Goal: Information Seeking & Learning: Learn about a topic

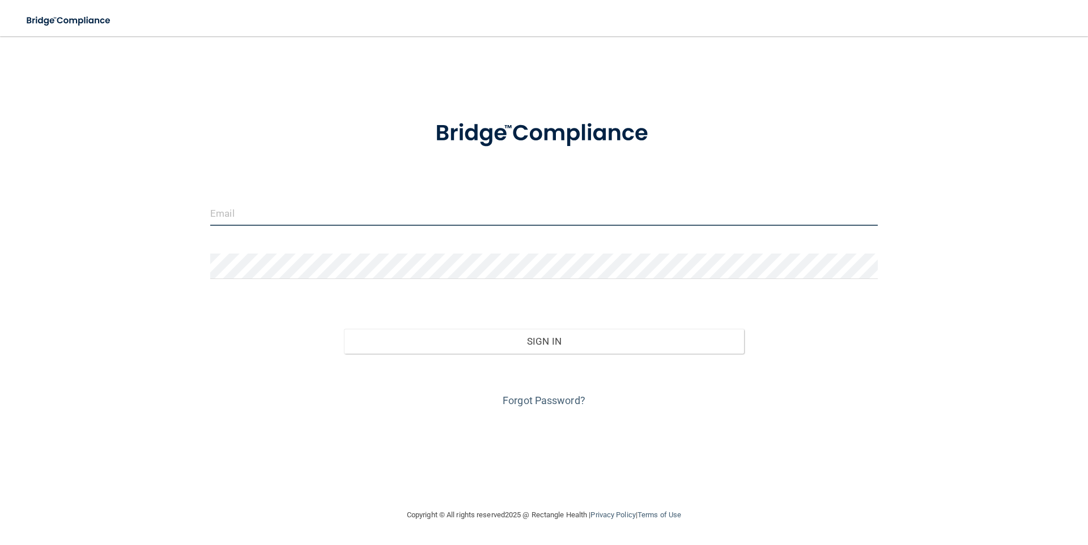
click at [514, 212] on input "email" at bounding box center [543, 213] width 667 height 25
type input "[EMAIL_ADDRESS][DOMAIN_NAME]"
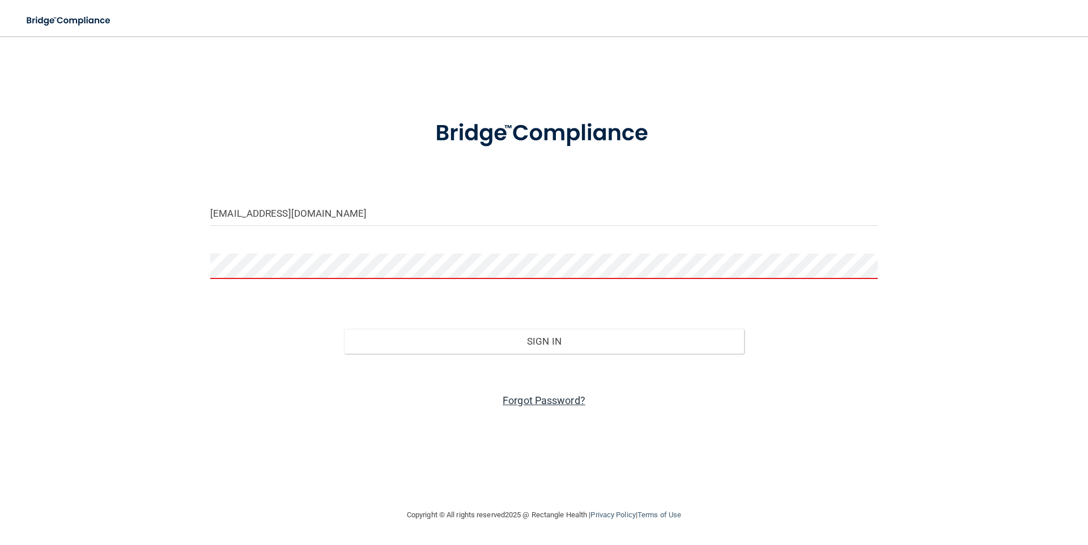
click at [552, 403] on link "Forgot Password?" at bounding box center [543, 401] width 83 height 12
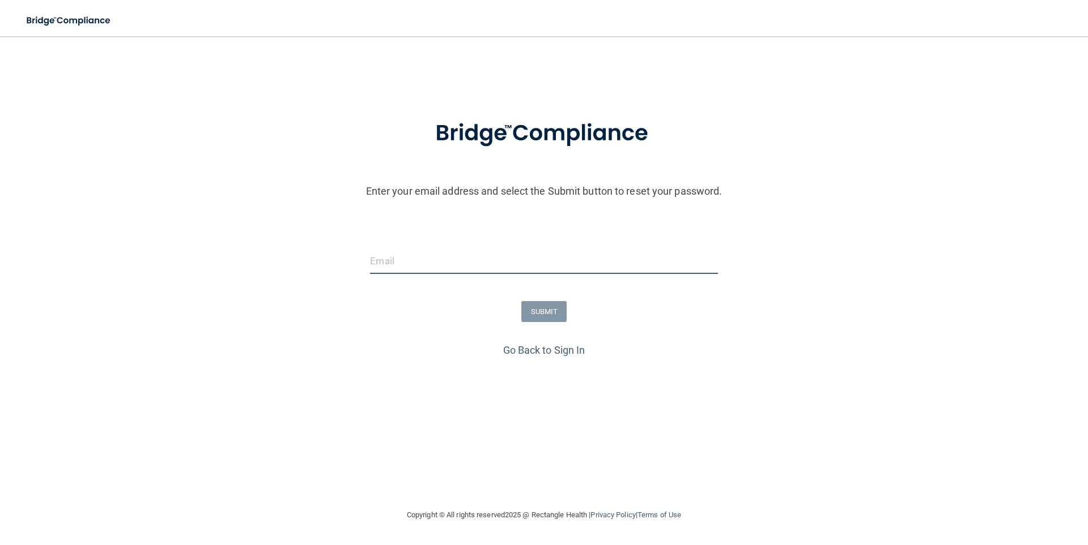
click at [477, 254] on input "email" at bounding box center [543, 261] width 347 height 25
type input "[EMAIL_ADDRESS][DOMAIN_NAME]"
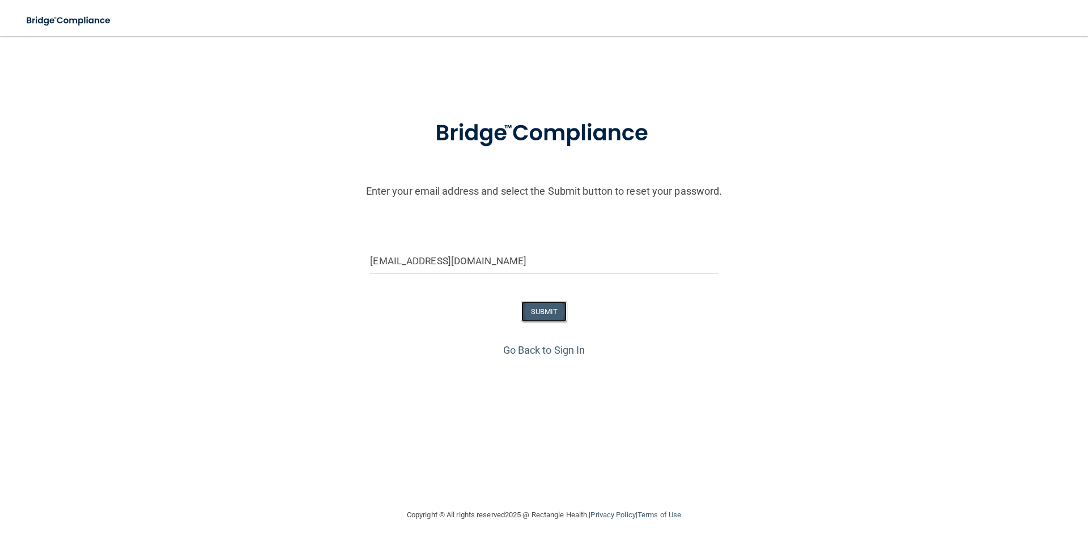
click at [536, 315] on button "SUBMIT" at bounding box center [544, 311] width 46 height 21
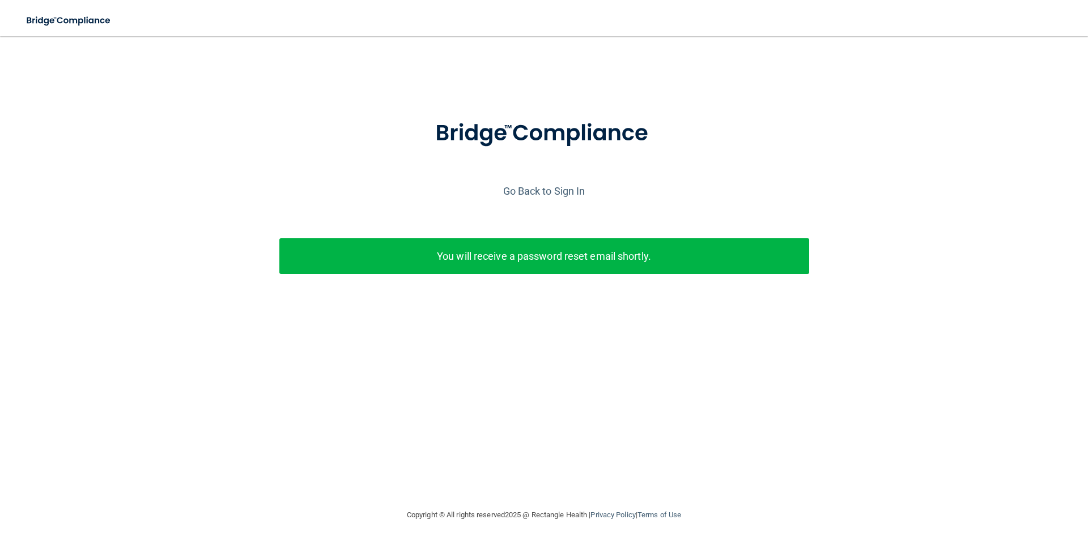
click at [536, 264] on p "You will receive a password reset email shortly." at bounding box center [544, 256] width 513 height 19
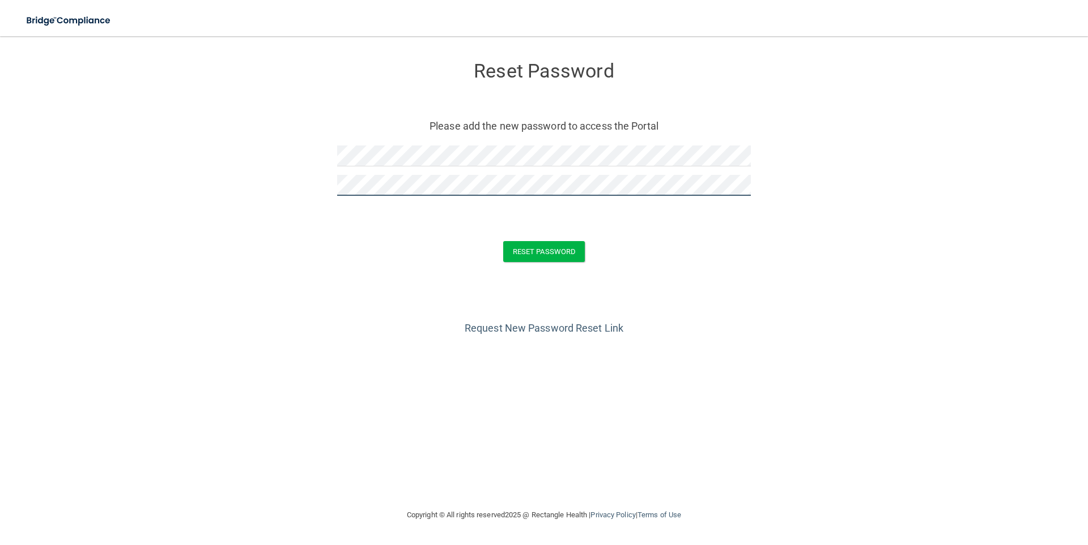
click at [503, 241] on button "Reset Password" at bounding box center [544, 251] width 82 height 21
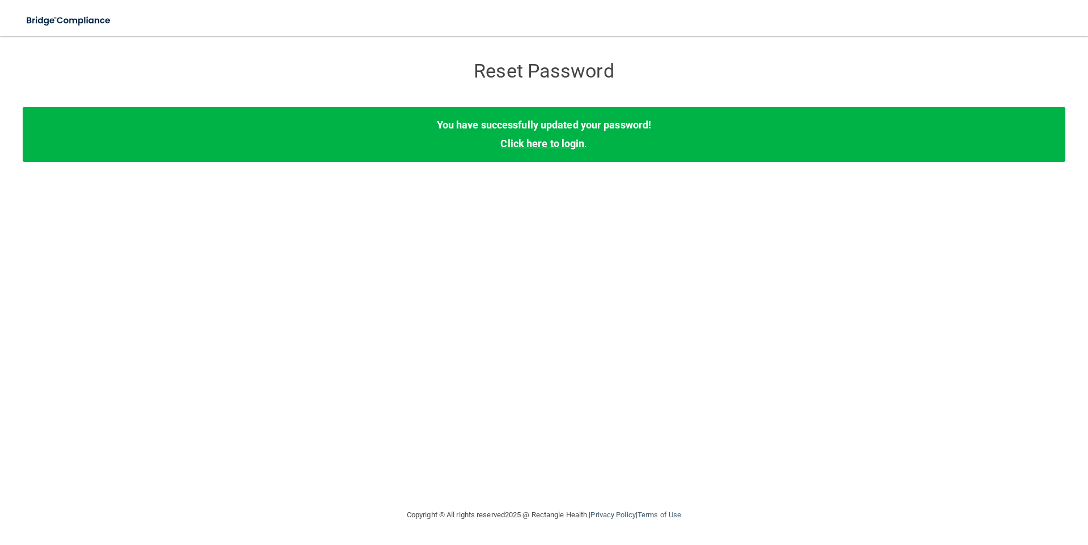
click at [564, 149] on link "Click here to login" at bounding box center [542, 144] width 84 height 12
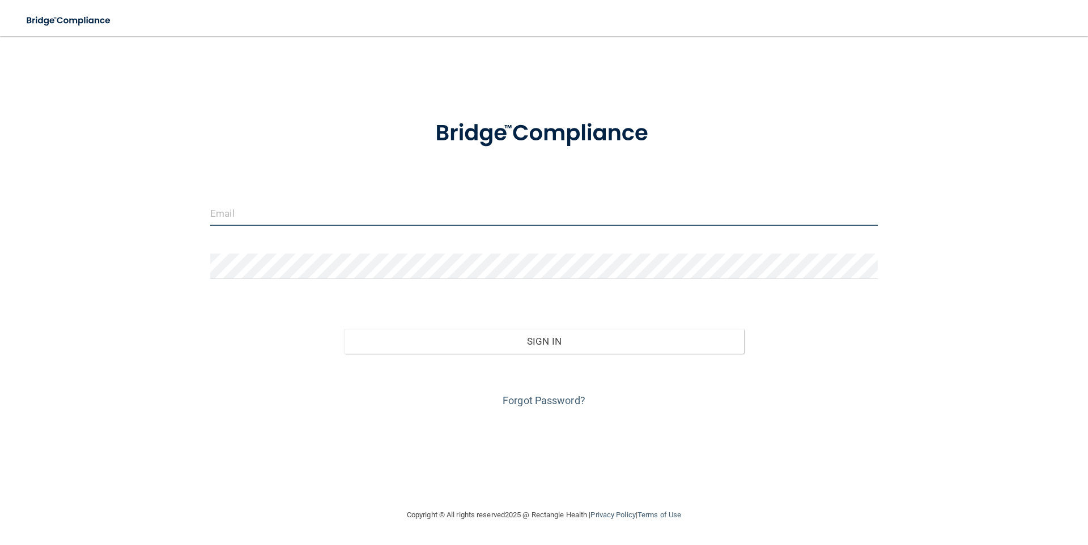
type input "[EMAIL_ADDRESS][DOMAIN_NAME]"
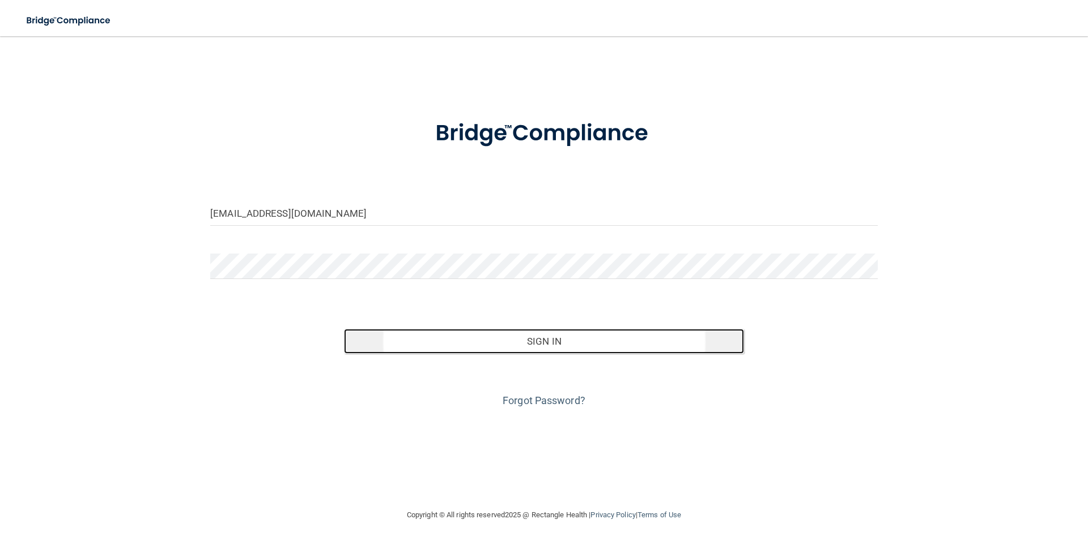
click at [557, 342] on button "Sign In" at bounding box center [544, 341] width 400 height 25
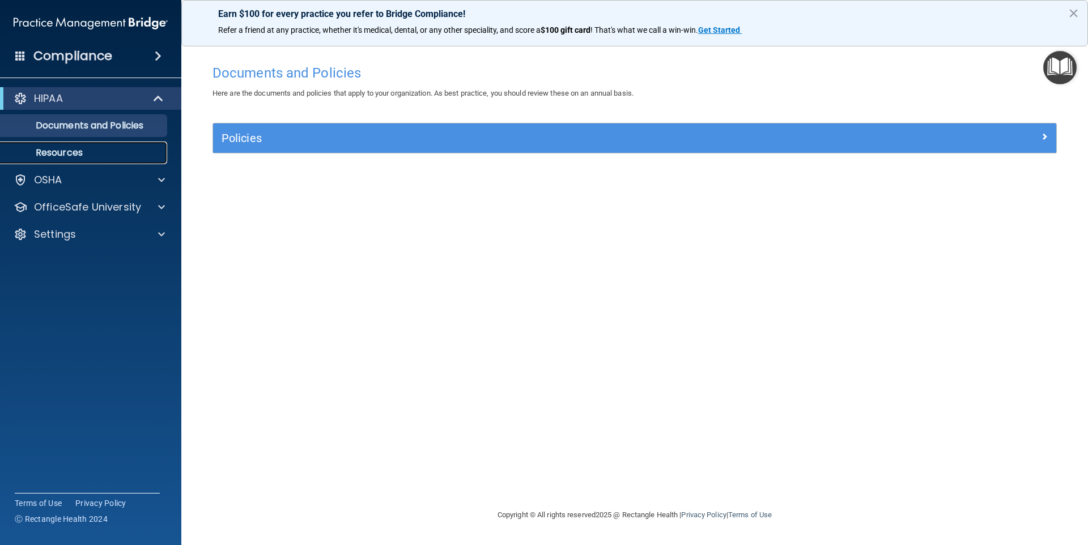
click at [65, 158] on p "Resources" at bounding box center [84, 152] width 155 height 11
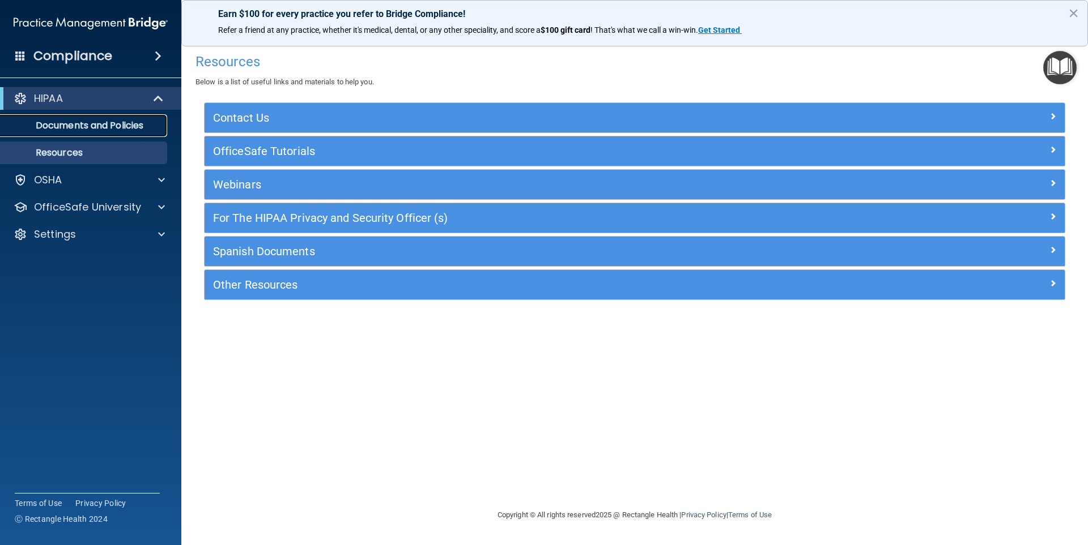
click at [58, 131] on p "Documents and Policies" at bounding box center [84, 125] width 155 height 11
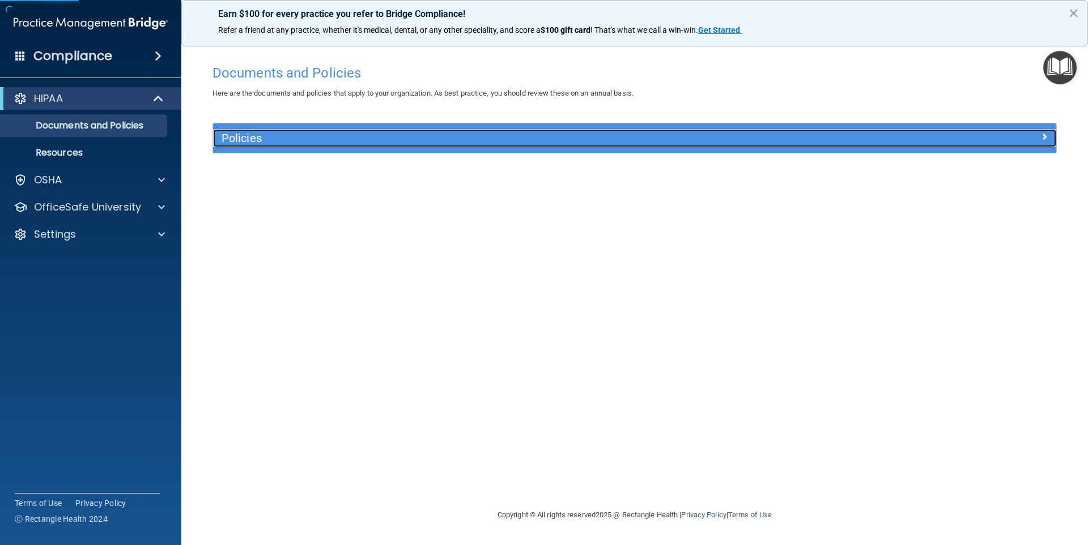
click at [224, 139] on h5 "Policies" at bounding box center [528, 138] width 615 height 12
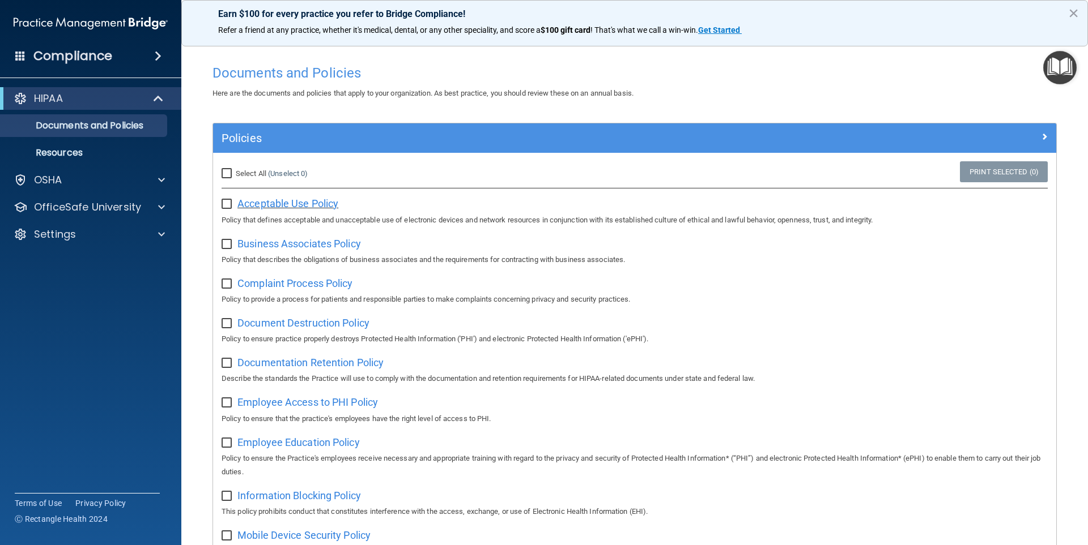
click at [275, 206] on span "Acceptable Use Policy" at bounding box center [287, 204] width 101 height 12
click at [112, 207] on p "OfficeSafe University" at bounding box center [87, 208] width 107 height 14
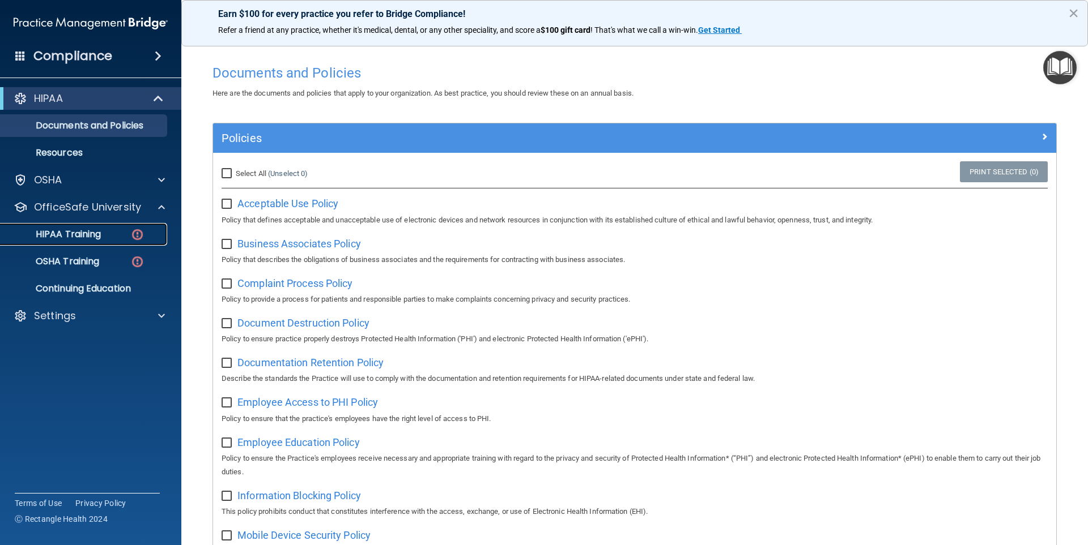
click at [134, 237] on img at bounding box center [137, 235] width 14 height 14
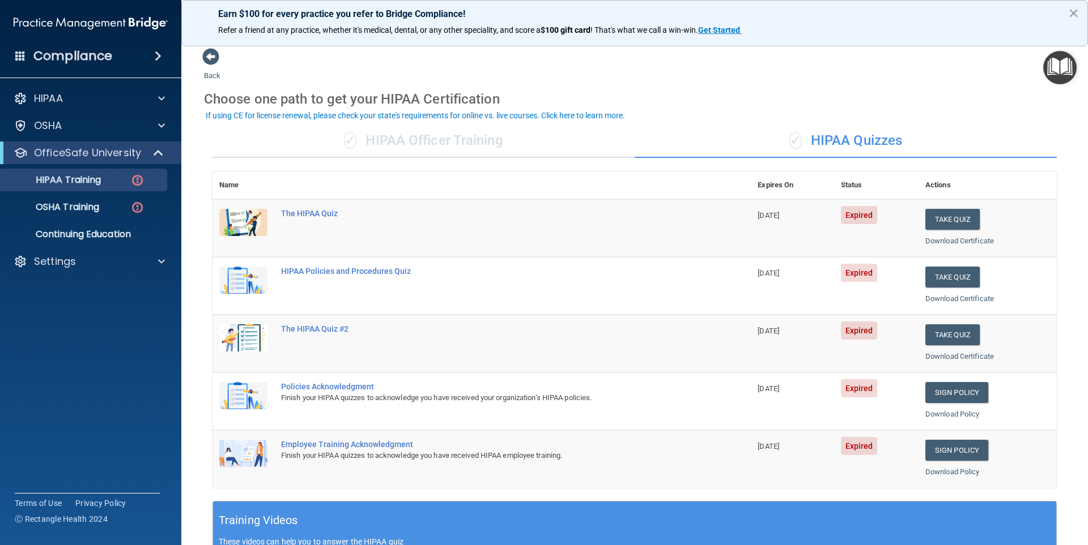
click at [440, 147] on div "✓ HIPAA Officer Training" at bounding box center [423, 141] width 422 height 34
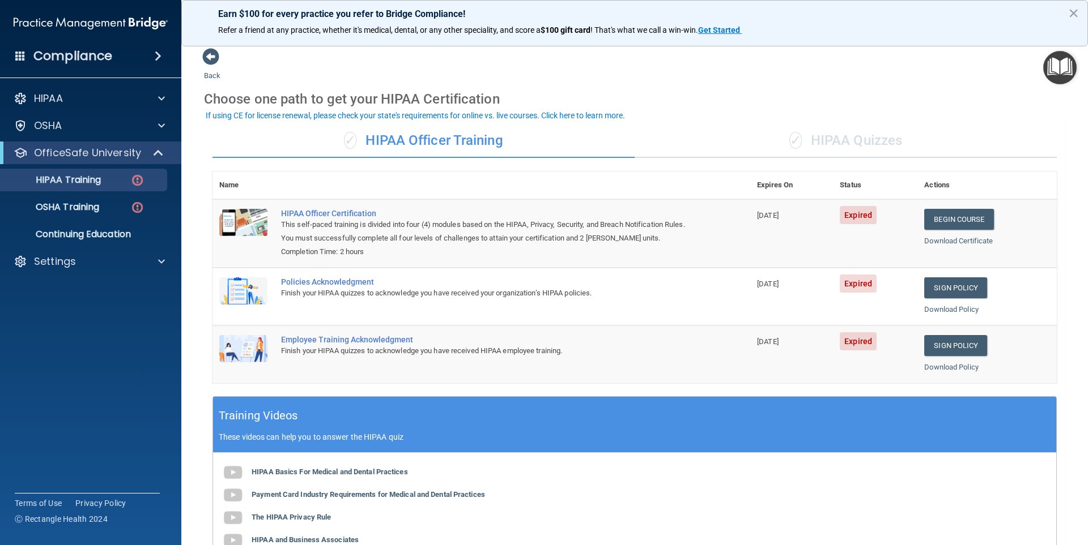
click at [813, 140] on div "✓ HIPAA Quizzes" at bounding box center [845, 141] width 422 height 34
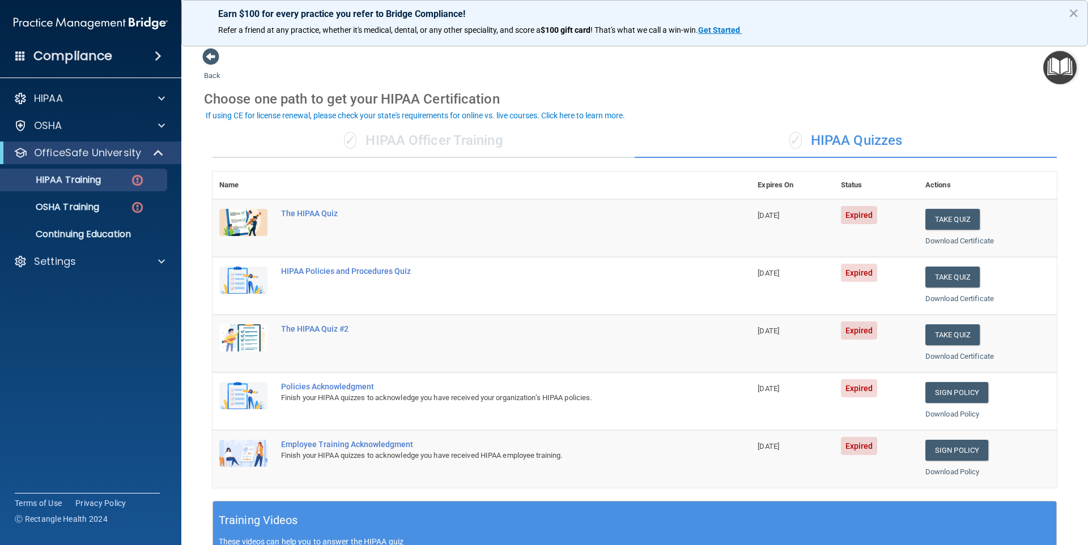
click at [464, 142] on div "✓ HIPAA Officer Training" at bounding box center [423, 141] width 422 height 34
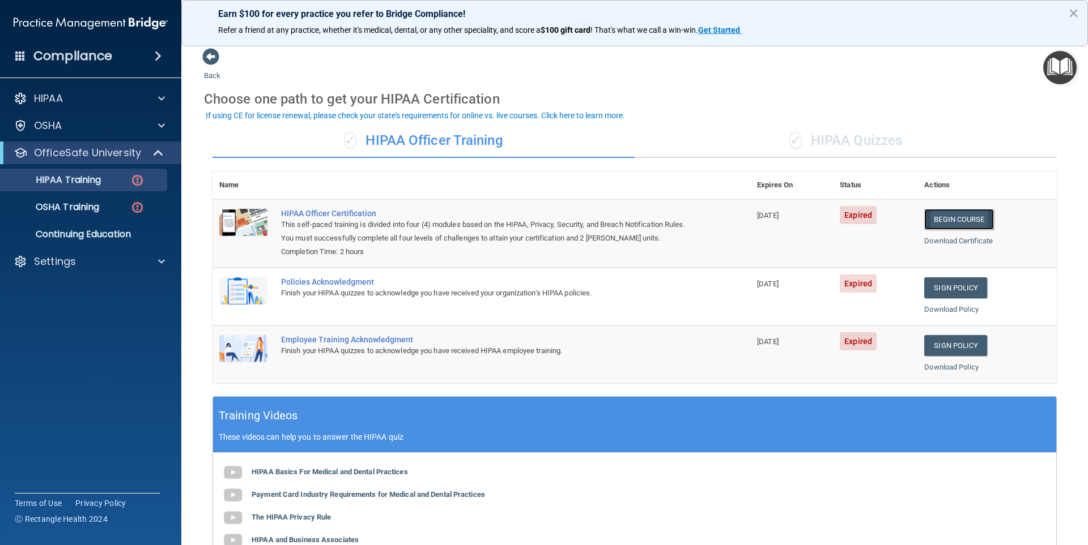
click at [945, 220] on link "Begin Course" at bounding box center [958, 219] width 69 height 21
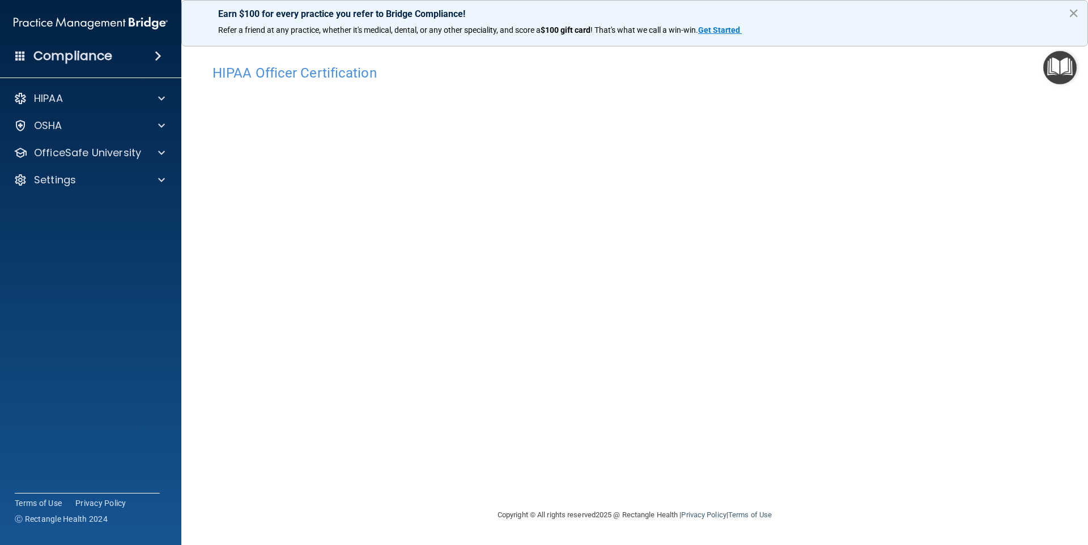
click at [1074, 12] on button "×" at bounding box center [1073, 13] width 11 height 18
